Goal: Check status: Check status

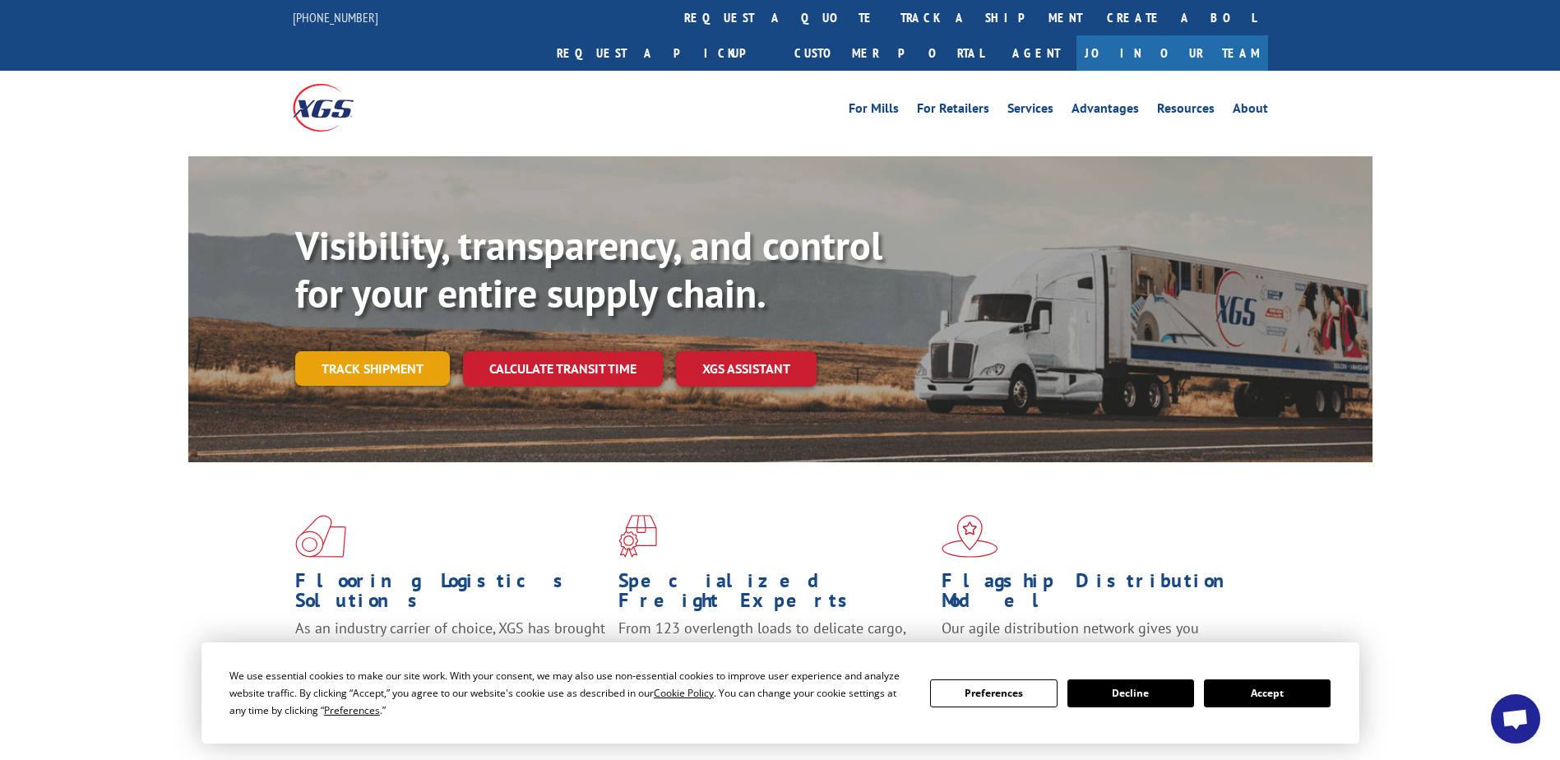
click at [429, 351] on link "Track shipment" at bounding box center [372, 368] width 155 height 35
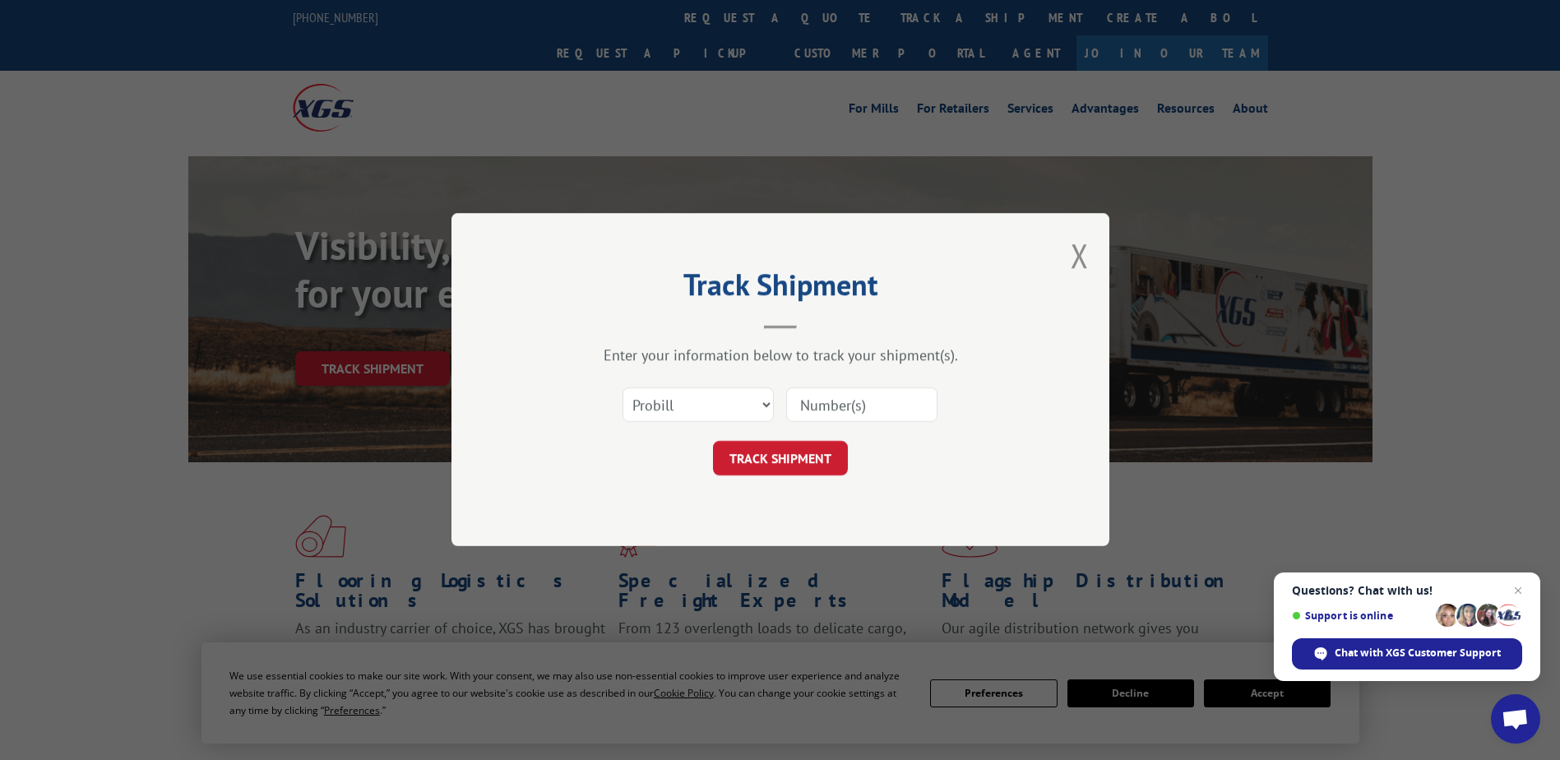
drag, startPoint x: 429, startPoint y: 337, endPoint x: 800, endPoint y: 390, distance: 374.7
click at [800, 390] on input at bounding box center [861, 405] width 151 height 35
click at [805, 402] on input at bounding box center [861, 405] width 151 height 35
type input "17593314"
click at [790, 463] on button "TRACK SHIPMENT" at bounding box center [780, 459] width 135 height 35
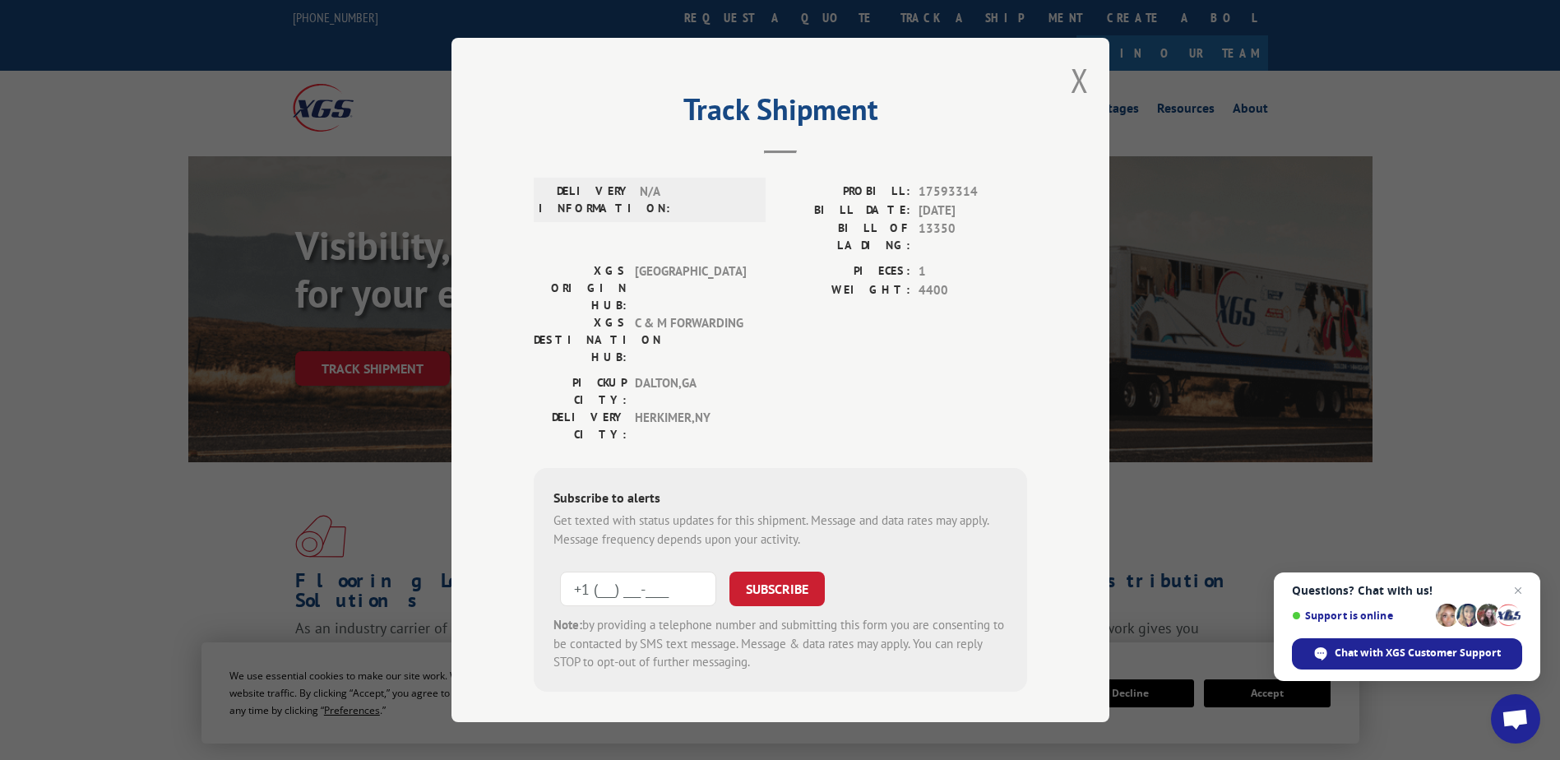
click at [633, 572] on input "+1 (___) ___-____" at bounding box center [638, 589] width 156 height 35
type input "[PHONE_NUMBER]"
click at [777, 572] on button "SUBSCRIBE" at bounding box center [777, 589] width 95 height 35
click at [1076, 80] on button "Close modal" at bounding box center [1080, 80] width 18 height 44
